Goal: Complete application form

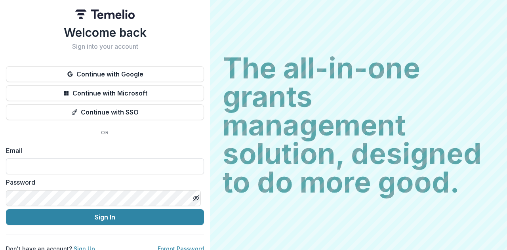
click at [88, 168] on input at bounding box center [105, 166] width 198 height 16
type input "**********"
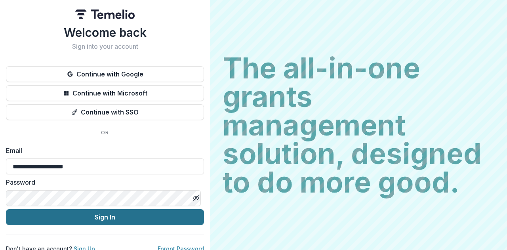
click at [80, 219] on button "Sign In" at bounding box center [105, 217] width 198 height 16
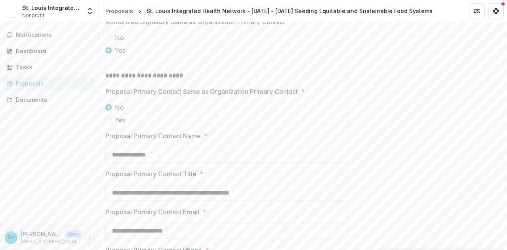
scroll to position [1158, 0]
drag, startPoint x: 169, startPoint y: 88, endPoint x: 101, endPoint y: 83, distance: 67.5
copy p "Authorized Signatory"
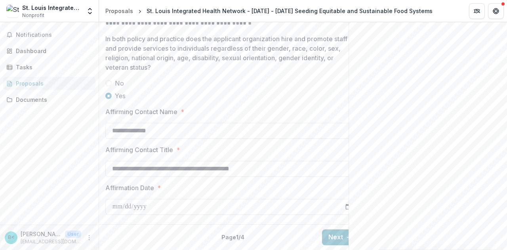
scroll to position [1595, 0]
click at [340, 234] on button "Next" at bounding box center [340, 237] width 37 height 16
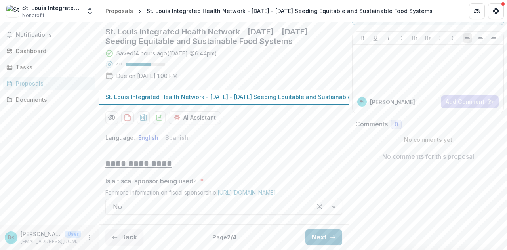
scroll to position [128, 0]
click at [338, 229] on button "Next" at bounding box center [323, 237] width 37 height 16
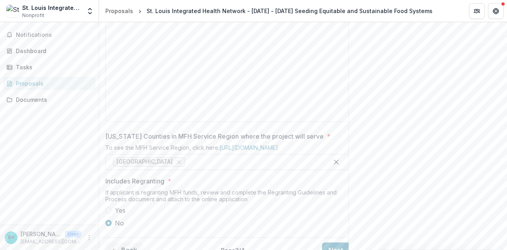
scroll to position [409, 0]
click at [131, 92] on div at bounding box center [232, 59] width 246 height 119
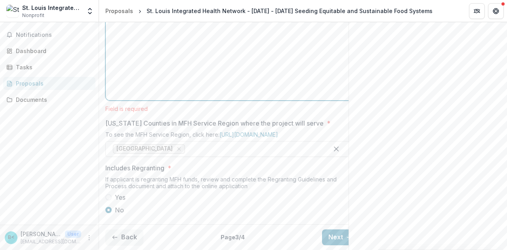
scroll to position [501, 0]
click at [336, 233] on button "Next" at bounding box center [340, 237] width 37 height 16
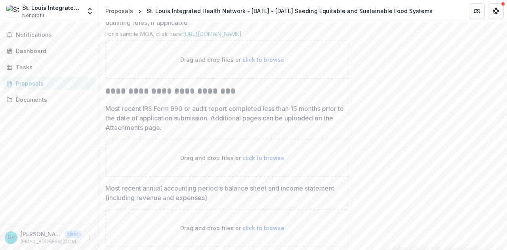
scroll to position [434, 0]
click at [251, 64] on p "Drag and drop files or click to browse" at bounding box center [232, 59] width 104 height 8
type input "**********"
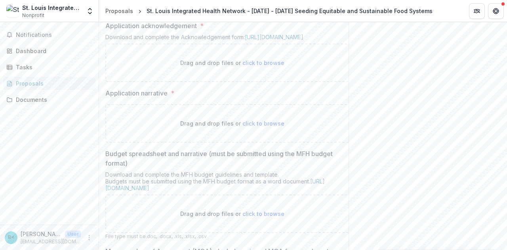
scroll to position [195, 0]
click at [245, 41] on link "[URL][DOMAIN_NAME]" at bounding box center [274, 37] width 59 height 7
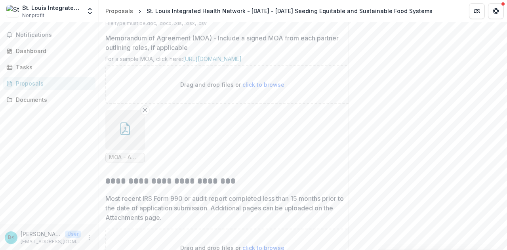
scroll to position [451, 0]
